Goal: Task Accomplishment & Management: Use online tool/utility

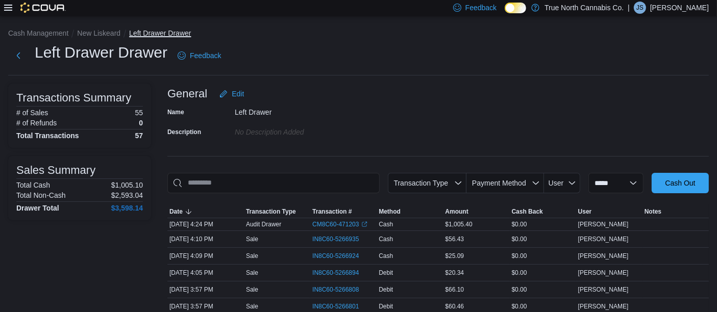
click at [149, 30] on button "Left Drawer Drawer" at bounding box center [160, 33] width 62 height 8
click at [101, 32] on button "New Liskeard" at bounding box center [98, 33] width 43 height 8
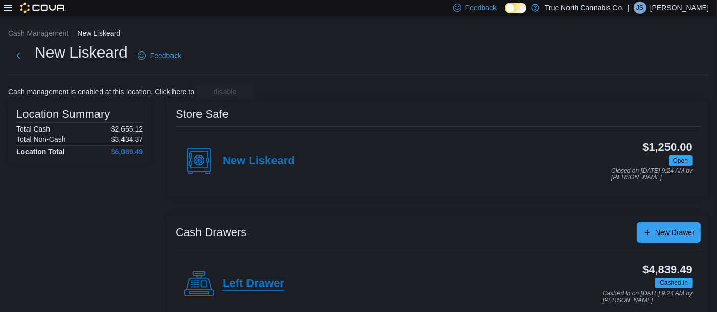
click at [256, 284] on h4 "Left Drawer" at bounding box center [253, 283] width 62 height 13
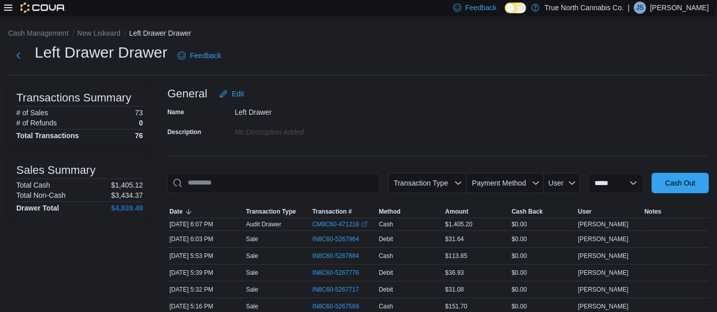
click at [9, 5] on icon at bounding box center [8, 8] width 8 height 6
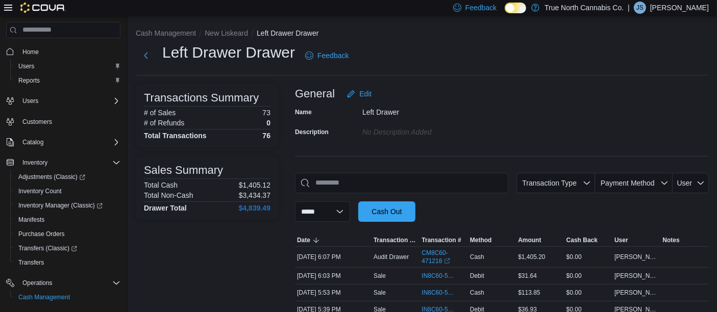
drag, startPoint x: 133, startPoint y: 275, endPoint x: 133, endPoint y: 282, distance: 6.6
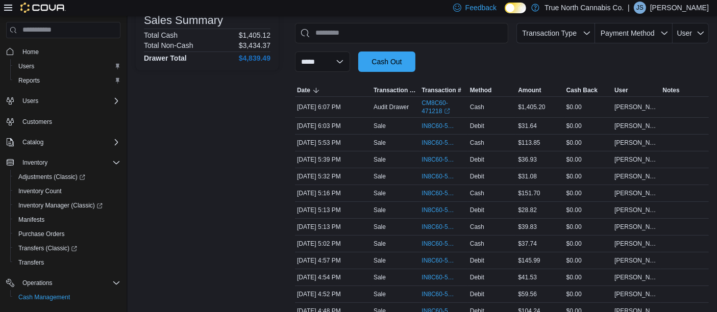
scroll to position [166, 0]
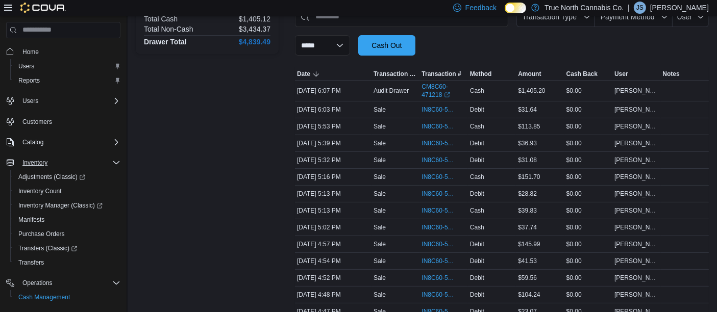
click at [114, 165] on icon "Complex example" at bounding box center [116, 163] width 8 height 8
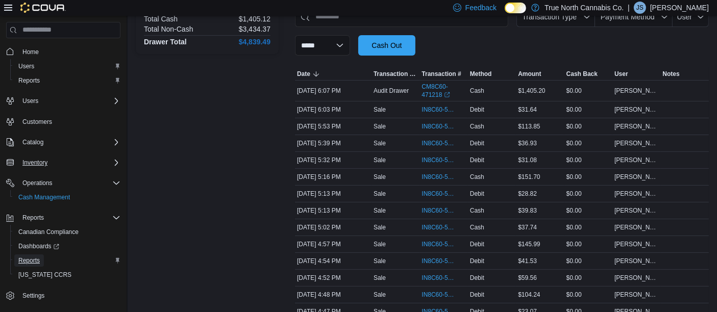
click at [35, 261] on span "Reports" at bounding box center [28, 261] width 21 height 8
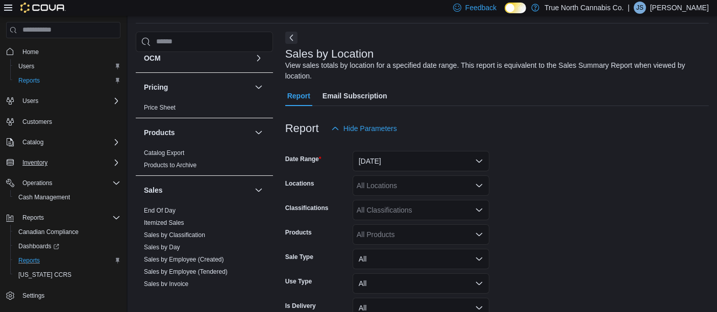
scroll to position [451, 0]
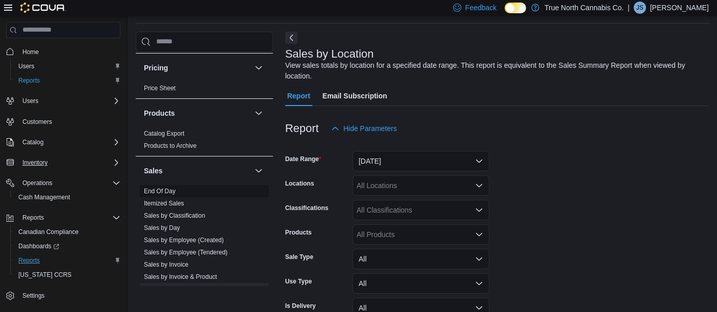
click at [164, 189] on link "End Of Day" at bounding box center [160, 191] width 32 height 7
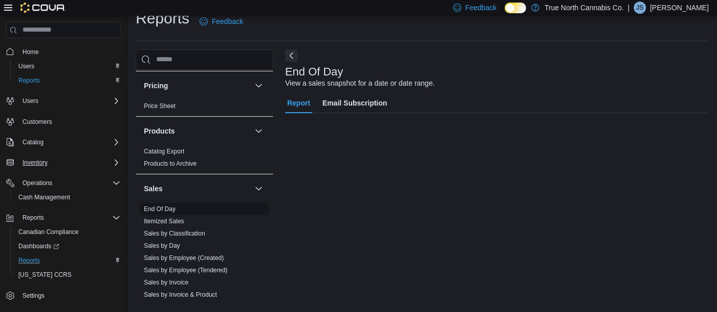
scroll to position [15, 0]
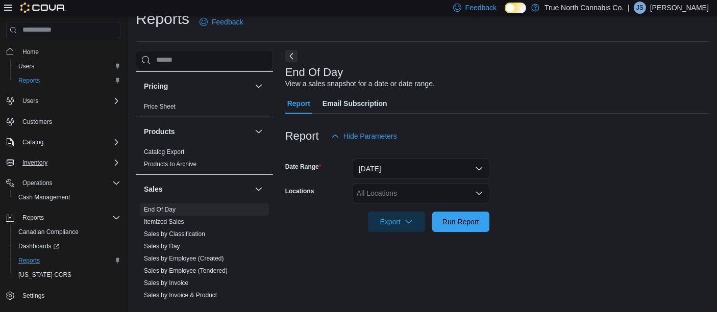
click at [413, 185] on div "All Locations" at bounding box center [420, 193] width 137 height 20
type input "***"
click at [402, 175] on span "New Liskeard" at bounding box center [395, 175] width 43 height 10
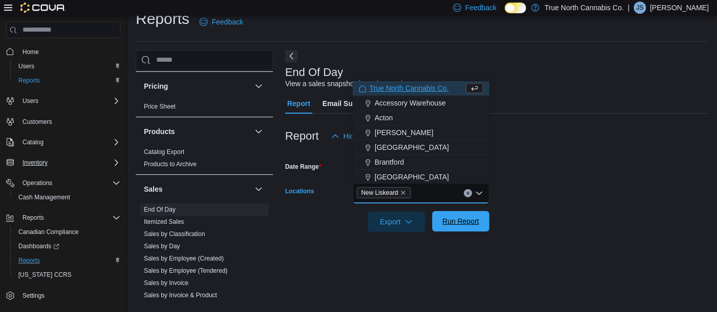
click at [470, 221] on span "Run Report" at bounding box center [460, 221] width 37 height 10
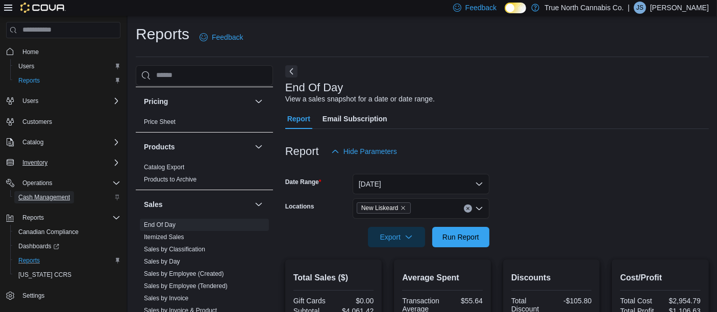
click at [48, 193] on span "Cash Management" at bounding box center [44, 197] width 52 height 8
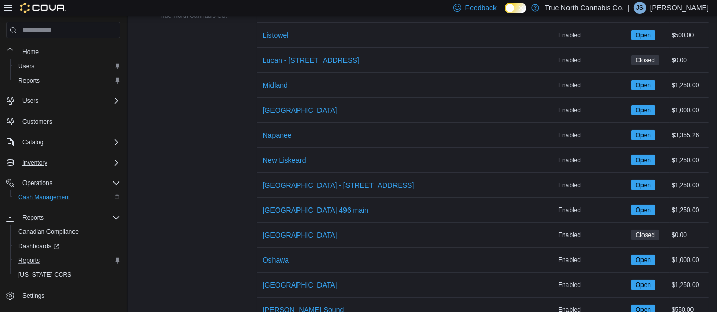
scroll to position [777, 0]
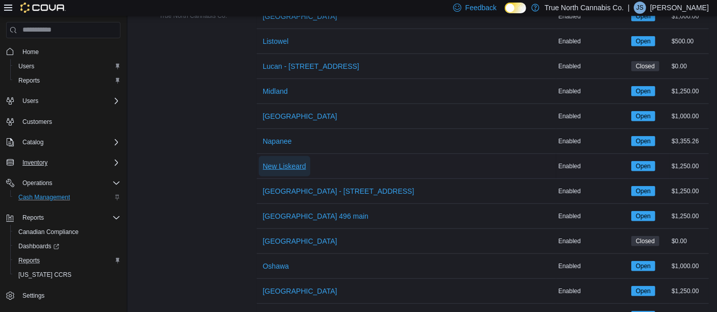
click at [298, 161] on span "New Liskeard" at bounding box center [284, 166] width 43 height 10
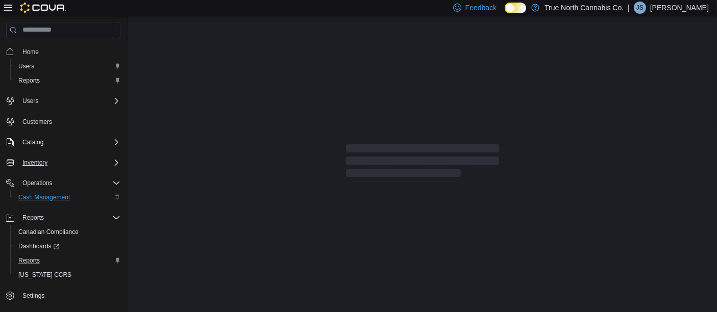
scroll to position [72, 0]
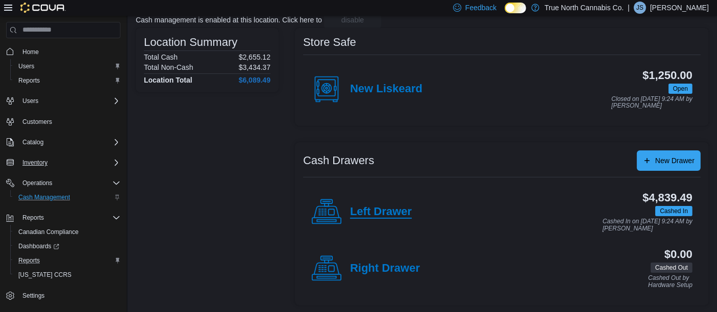
click at [379, 212] on h4 "Left Drawer" at bounding box center [381, 212] width 62 height 13
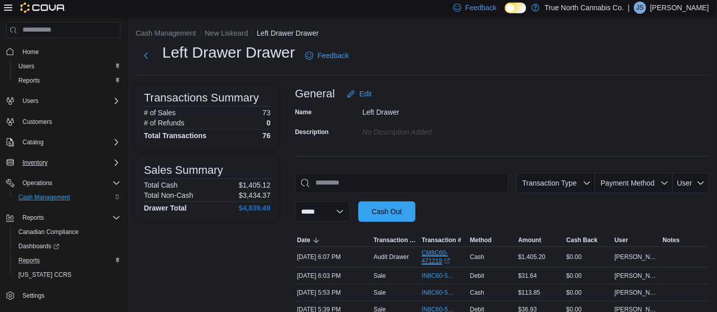
click at [437, 255] on link "CM8C60-471218 (opens in a new tab or window)" at bounding box center [443, 257] width 44 height 16
click at [37, 260] on span "Reports" at bounding box center [28, 261] width 21 height 8
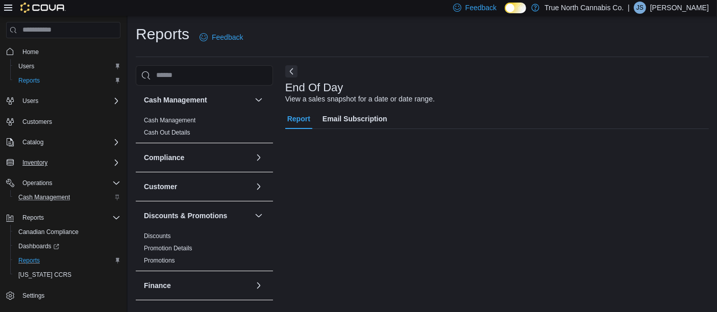
scroll to position [15, 0]
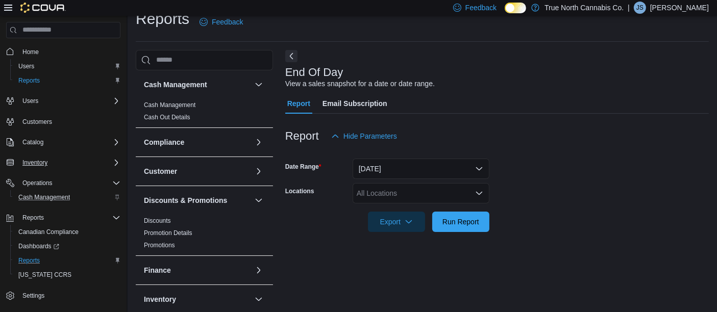
click at [682, 8] on p "Jennifer Schnakenberg" at bounding box center [679, 8] width 59 height 12
click at [648, 96] on span "Sign Out" at bounding box center [643, 96] width 28 height 10
